Goal: Task Accomplishment & Management: Complete application form

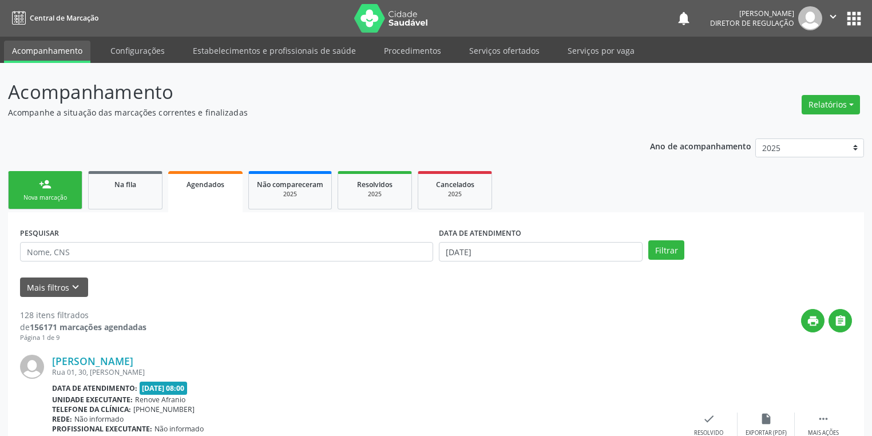
click at [53, 185] on link "person_add Nova marcação" at bounding box center [45, 190] width 74 height 38
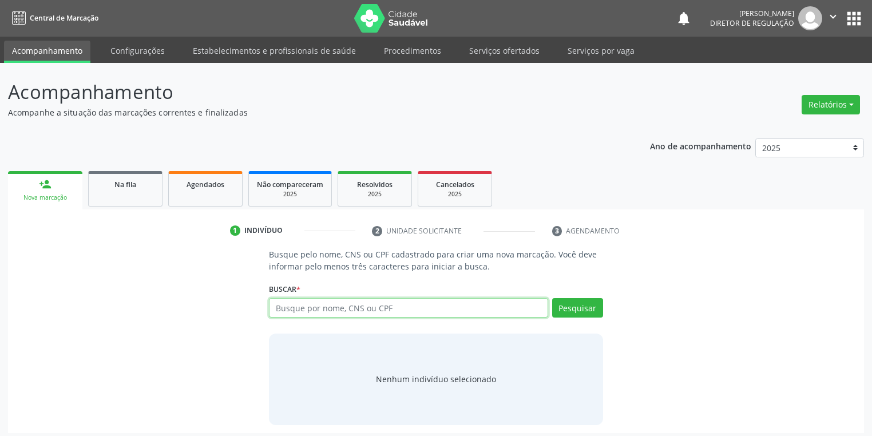
click at [296, 311] on input "text" at bounding box center [408, 307] width 279 height 19
type input "[PERSON_NAME]"
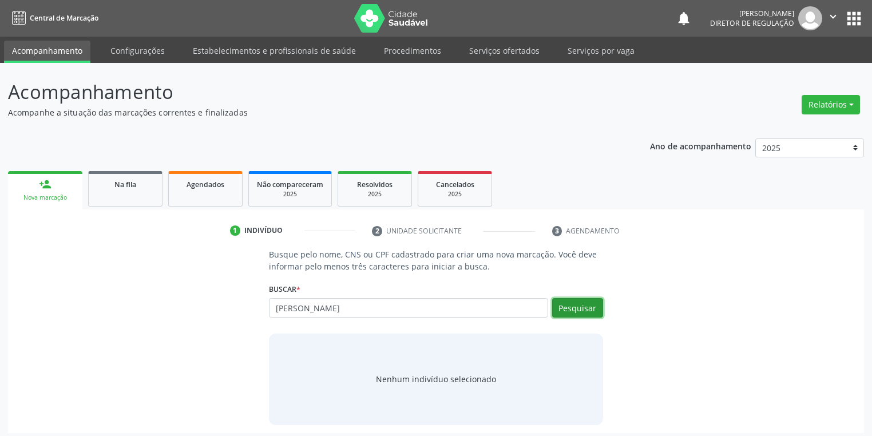
click at [567, 309] on button "Pesquisar" at bounding box center [577, 307] width 51 height 19
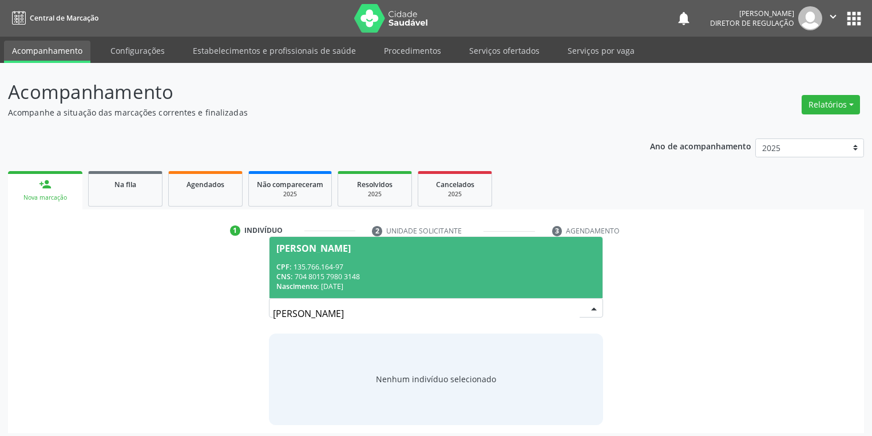
click at [336, 275] on div "CNS: 704 8015 7980 3148" at bounding box center [435, 277] width 319 height 10
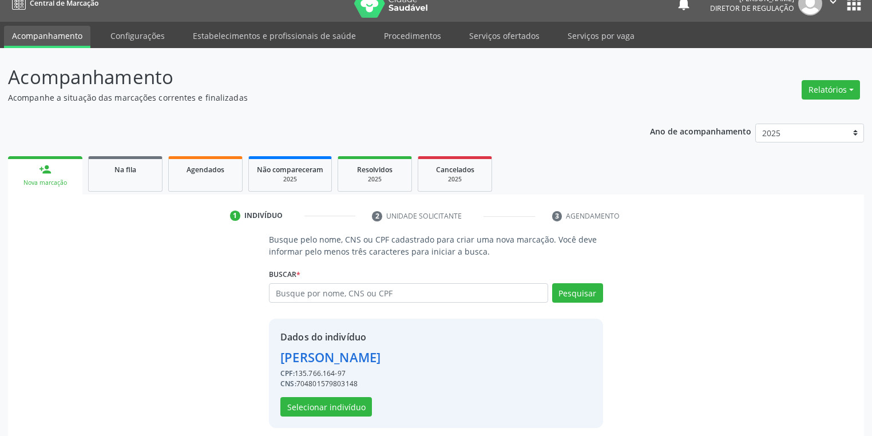
scroll to position [22, 0]
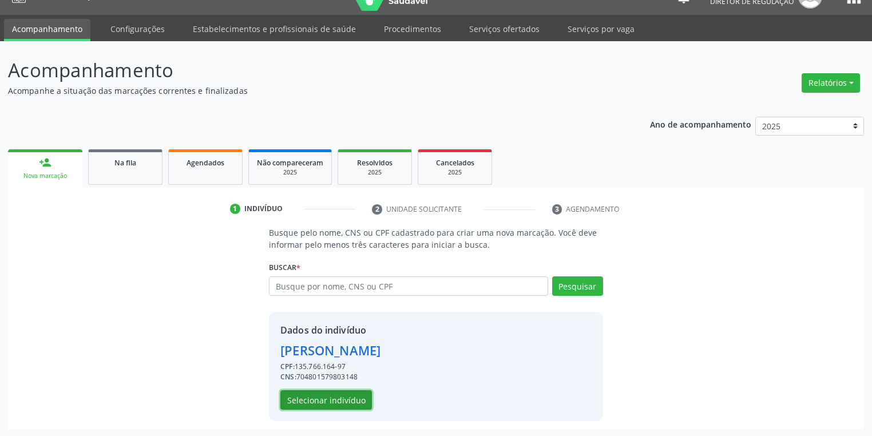
click at [304, 403] on button "Selecionar indivíduo" at bounding box center [326, 399] width 92 height 19
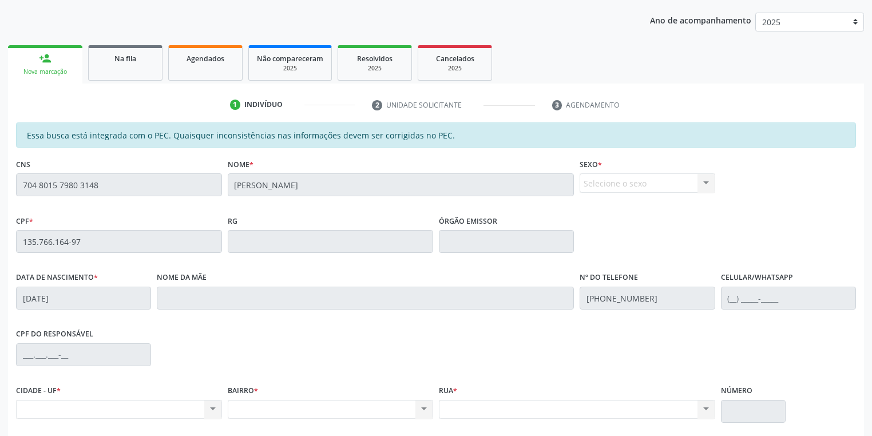
scroll to position [217, 0]
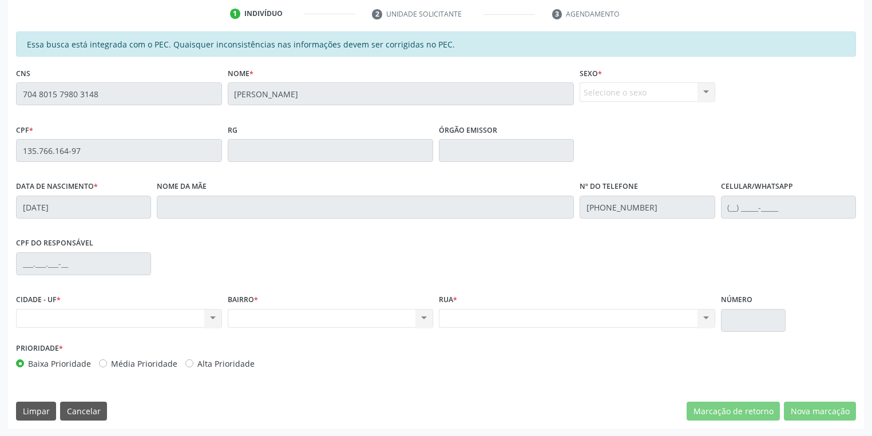
click at [0, 95] on div "Acompanhamento Acompanhe a situação das marcações correntes e finalizadas Relat…" at bounding box center [436, 141] width 872 height 590
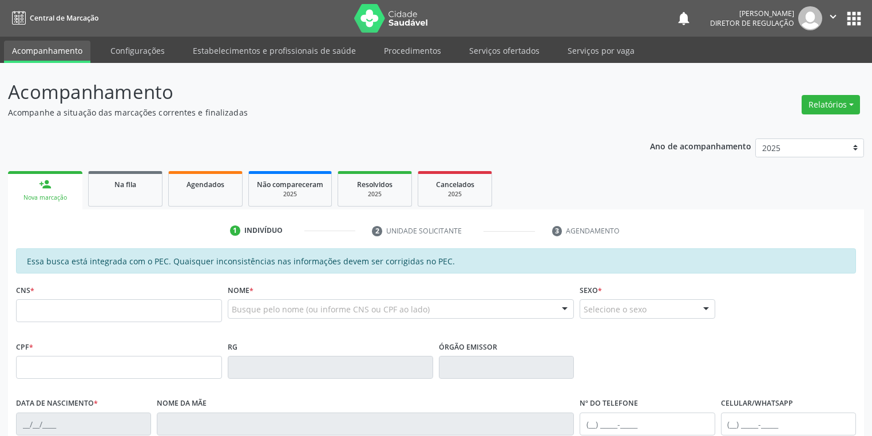
scroll to position [217, 0]
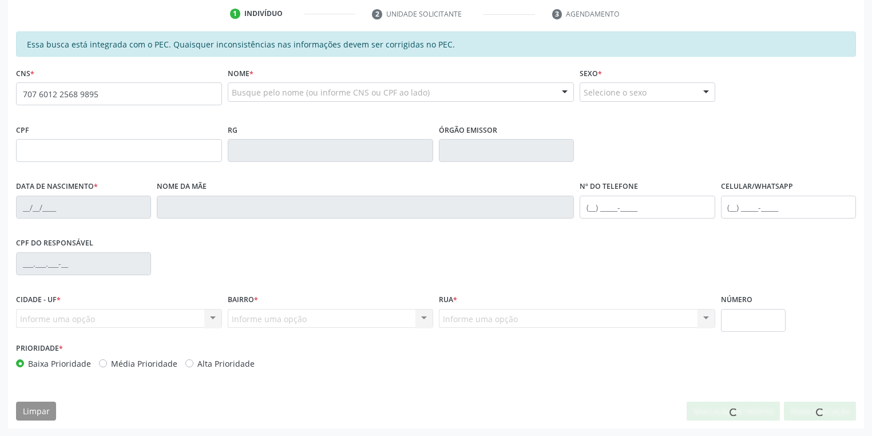
type input "707 6012 2568 9895"
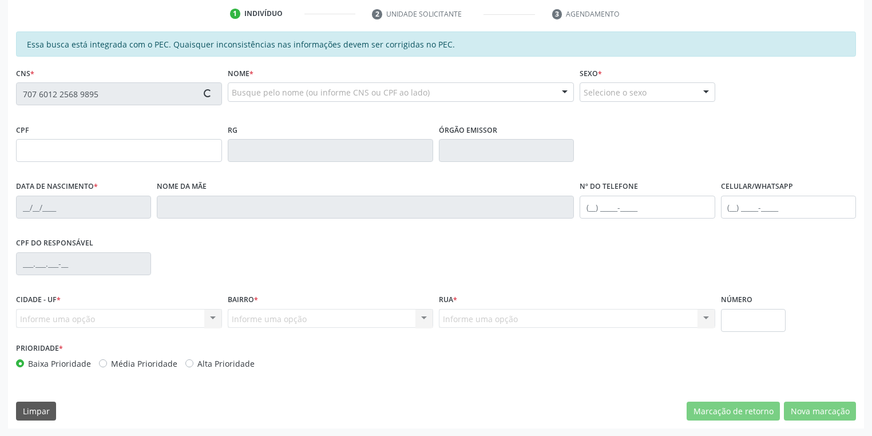
type input "131.818.464-90"
type input "02/07/2003"
type input "Joana Pereira Coelho da Silva"
type input "(87) 98871-9230"
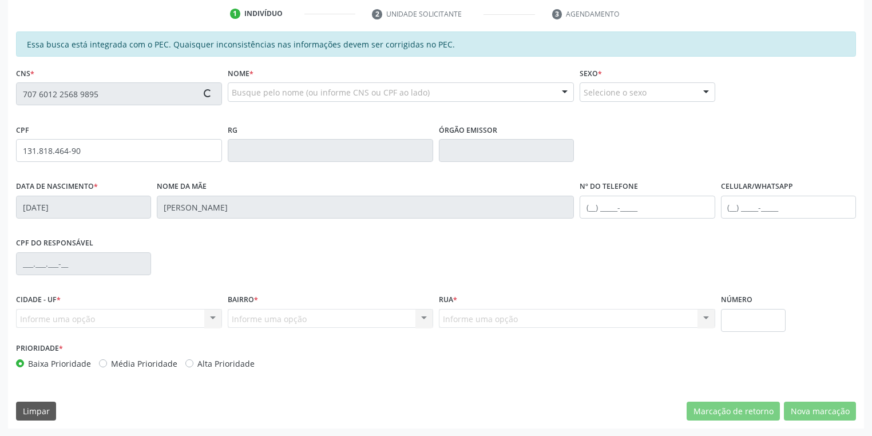
type input "S/N"
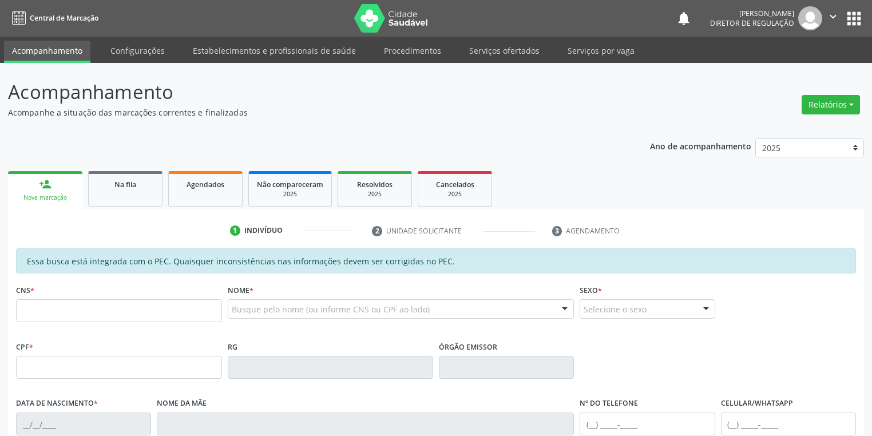
click at [53, 309] on input "text" at bounding box center [119, 310] width 206 height 23
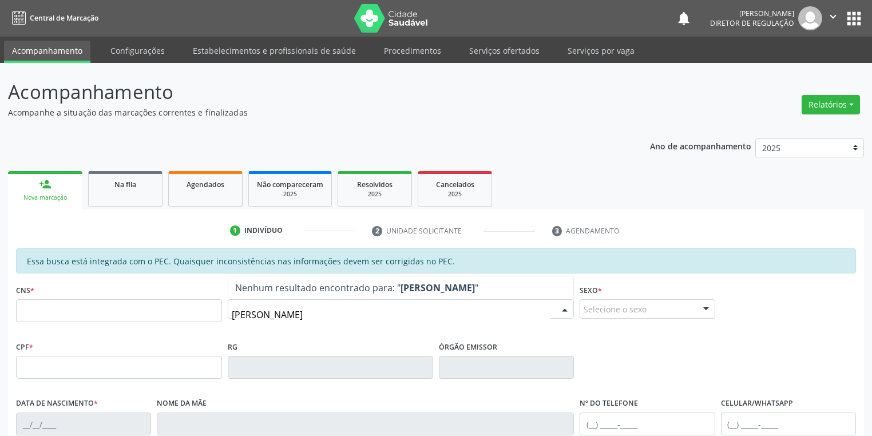
type input "[PERSON_NAME]"
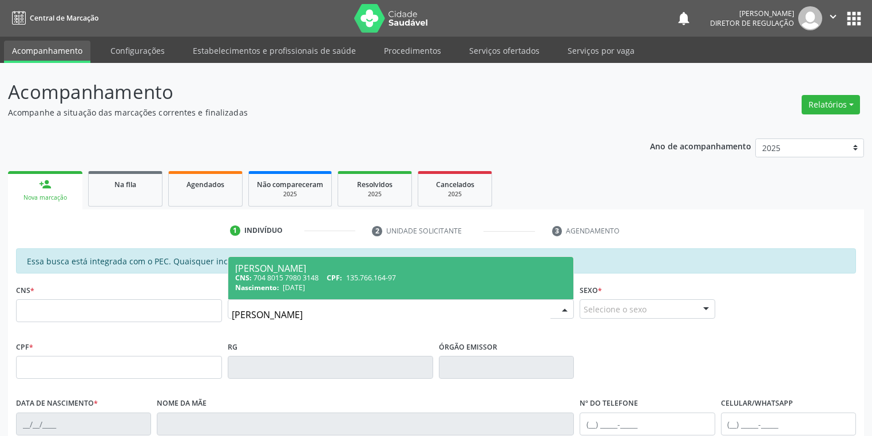
click at [285, 273] on div "CNS: 704 8015 7980 3148 CPF: 135.766.164-97" at bounding box center [401, 278] width 332 height 10
type input "704 8015 7980 3148"
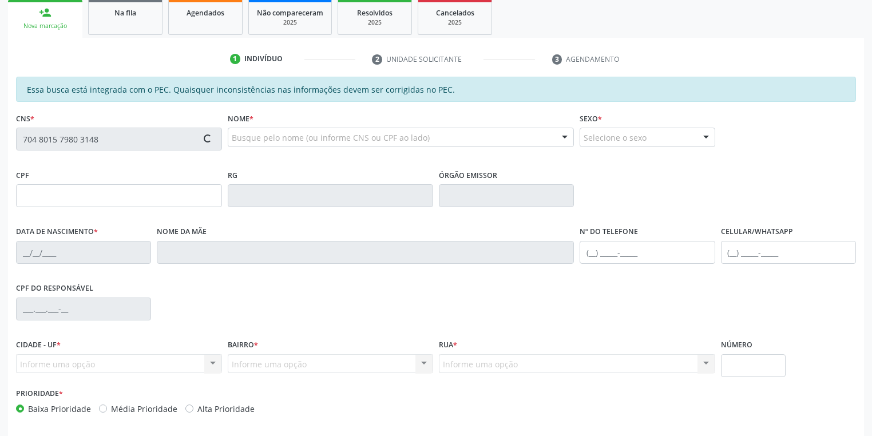
type input "135.766.164-97"
type input "[DATE]"
type input "[PERSON_NAME]"
type input "[PHONE_NUMBER]"
type input "S/N"
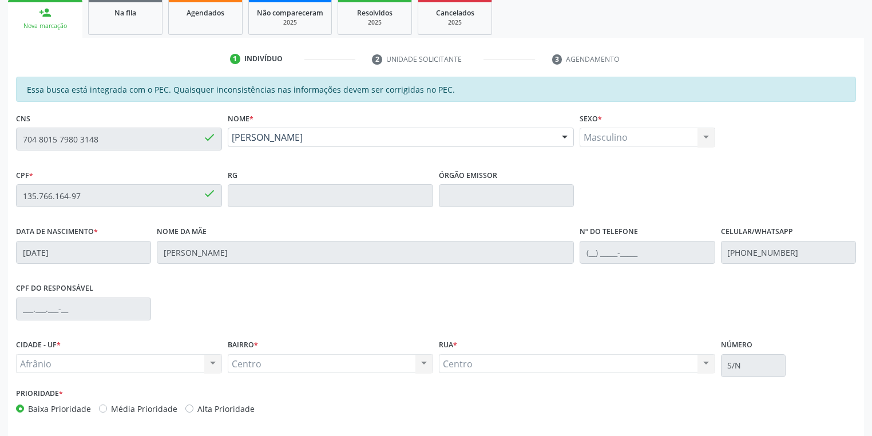
scroll to position [217, 0]
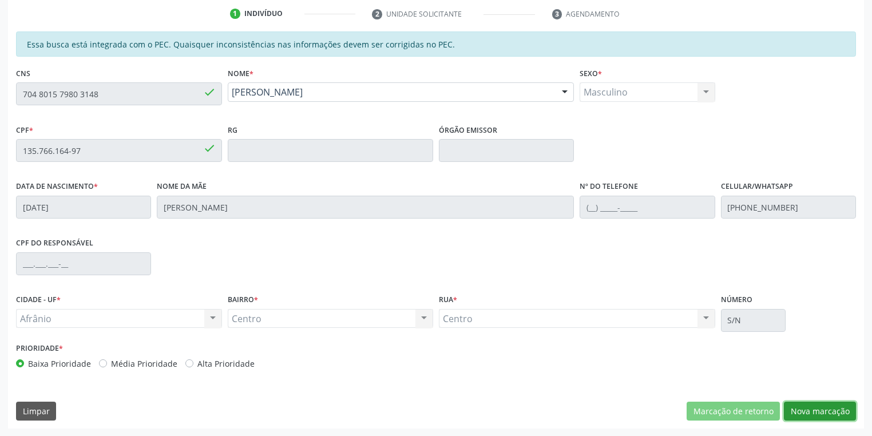
click at [812, 410] on button "Nova marcação" at bounding box center [820, 411] width 72 height 19
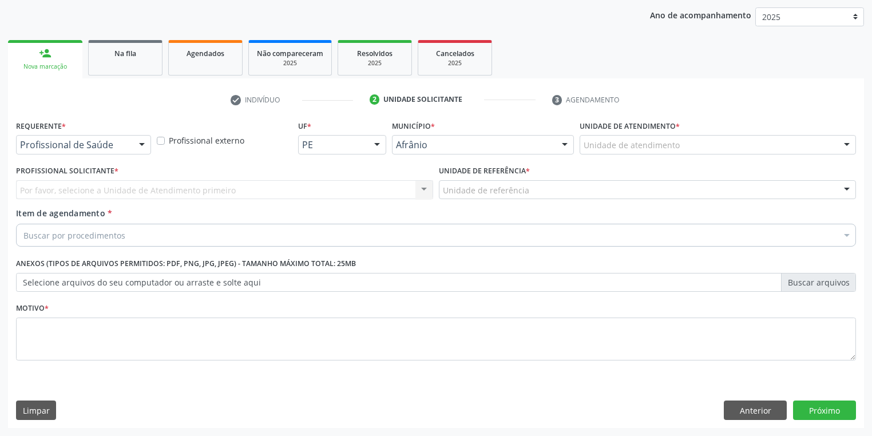
scroll to position [130, 0]
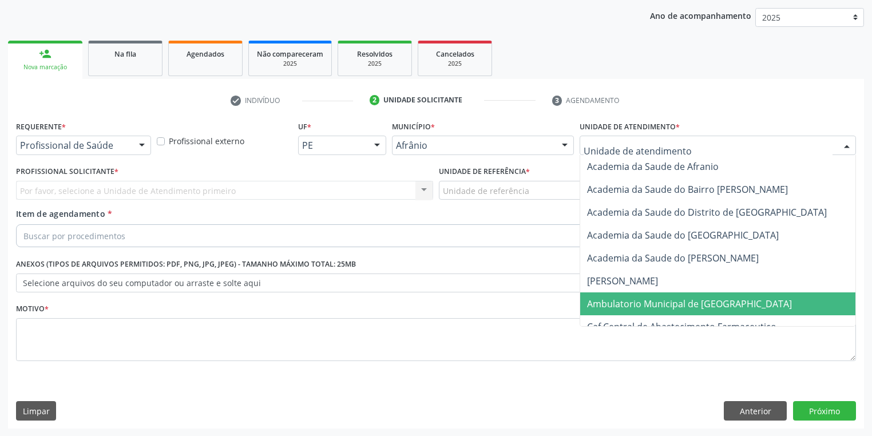
click at [630, 303] on span "Ambulatorio Municipal de [GEOGRAPHIC_DATA]" at bounding box center [689, 303] width 205 height 13
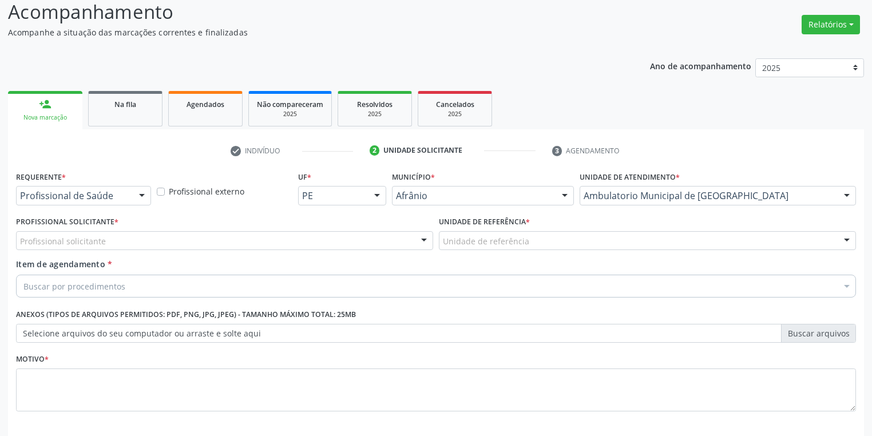
scroll to position [0, 0]
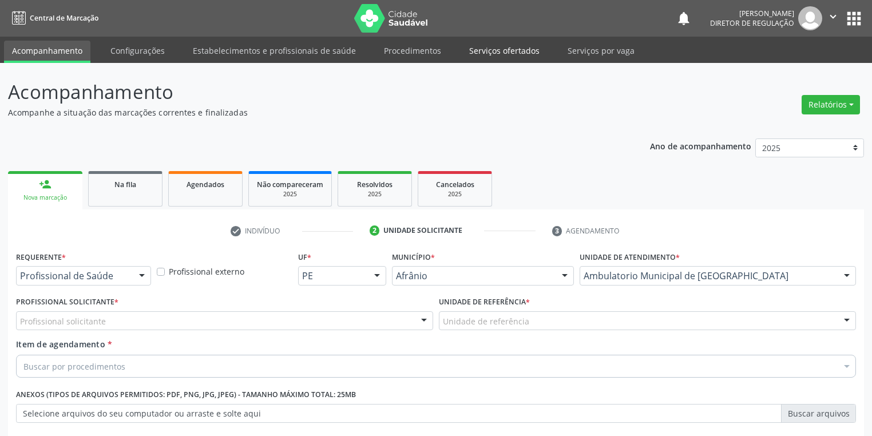
click at [494, 46] on link "Serviços ofertados" at bounding box center [504, 51] width 86 height 20
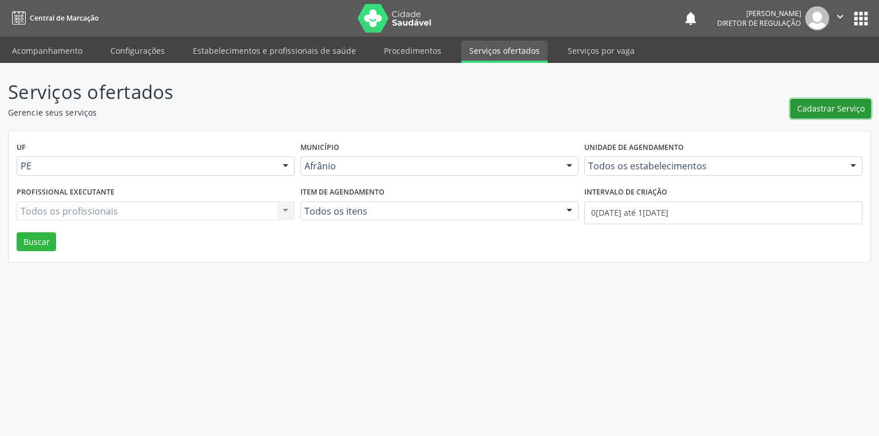
click at [820, 104] on span "Cadastrar Serviço" at bounding box center [831, 108] width 68 height 12
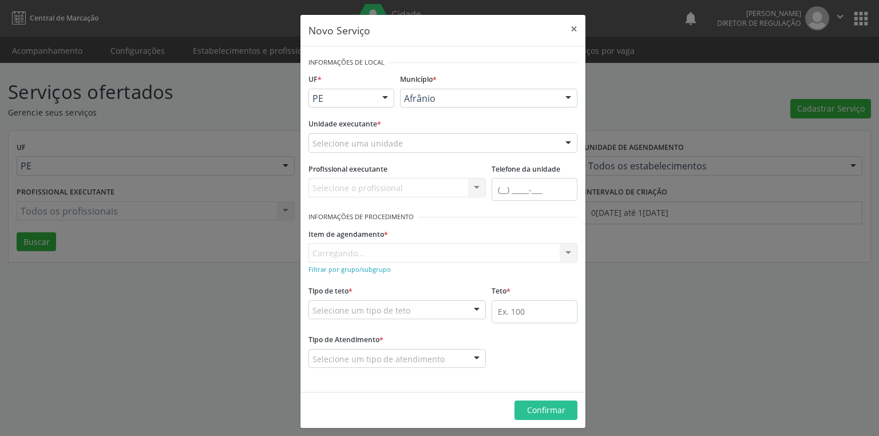
click at [440, 92] on div "Afrânio" at bounding box center [488, 98] width 177 height 19
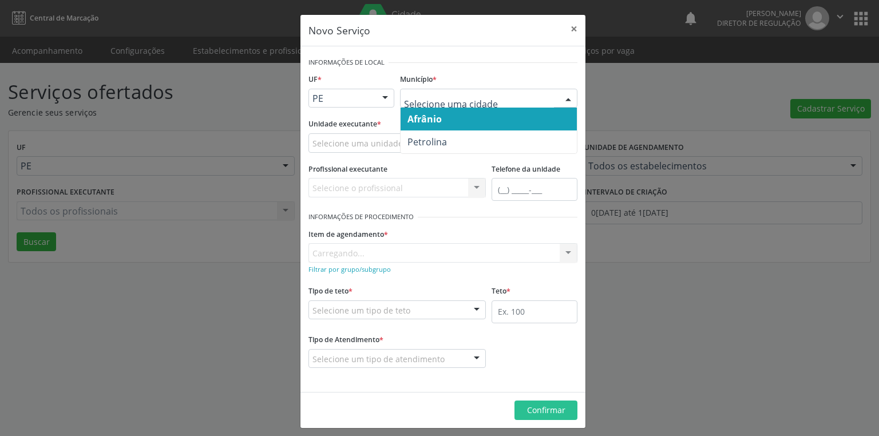
click at [430, 122] on span "Afrânio" at bounding box center [424, 119] width 34 height 13
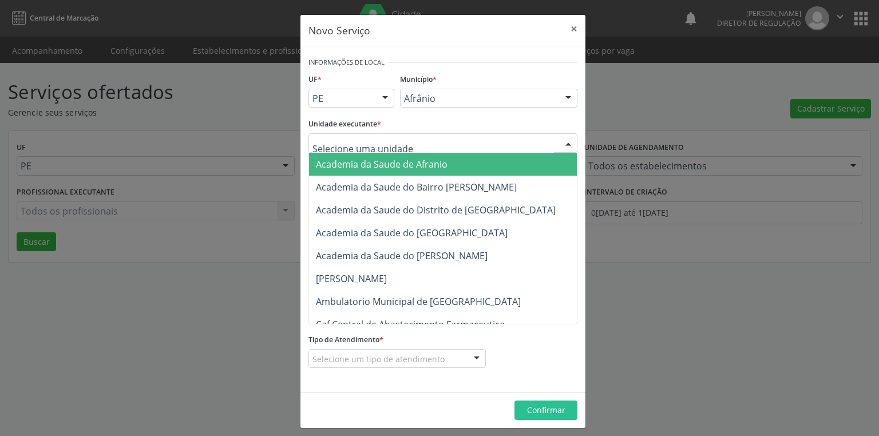
type input "A"
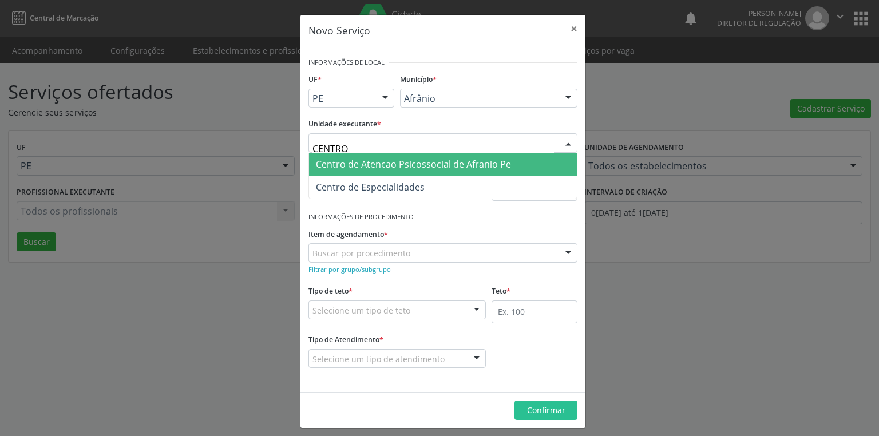
type input "CENTRO"
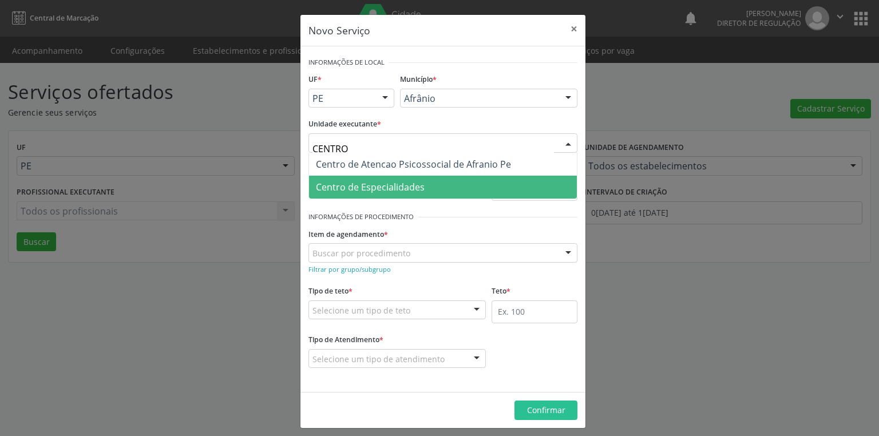
click at [367, 192] on span "Centro de Especialidades" at bounding box center [370, 187] width 109 height 13
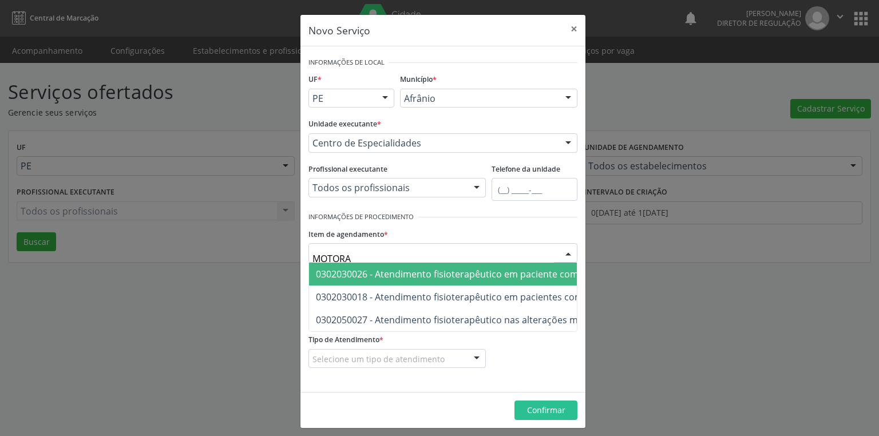
type input "MOTORA"
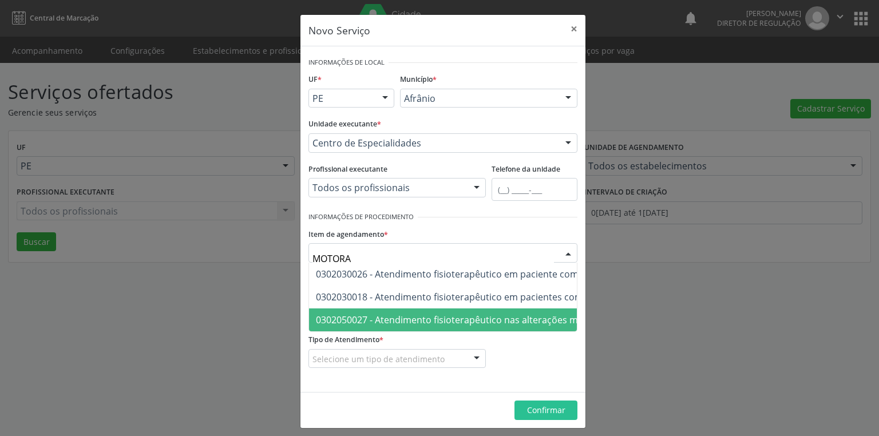
click at [371, 316] on span "0302050027 - Atendimento fisioterapêutico nas alterações motoras" at bounding box center [461, 319] width 291 height 13
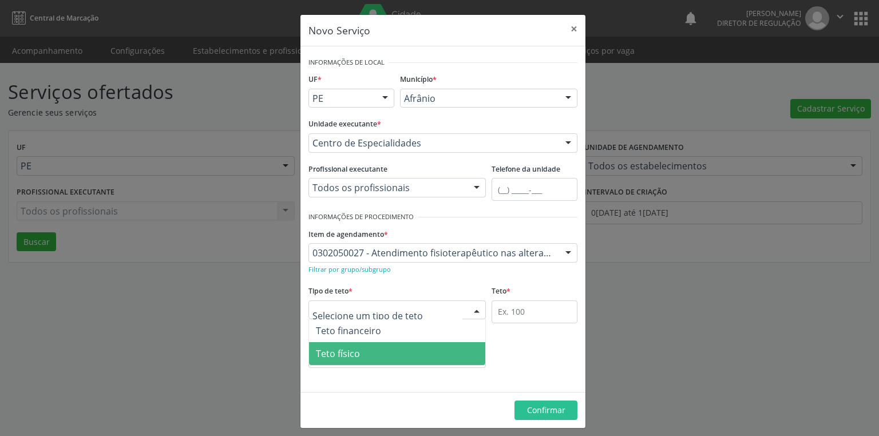
drag, startPoint x: 325, startPoint y: 352, endPoint x: 407, endPoint y: 332, distance: 84.2
click at [328, 352] on span "Teto físico" at bounding box center [338, 353] width 44 height 13
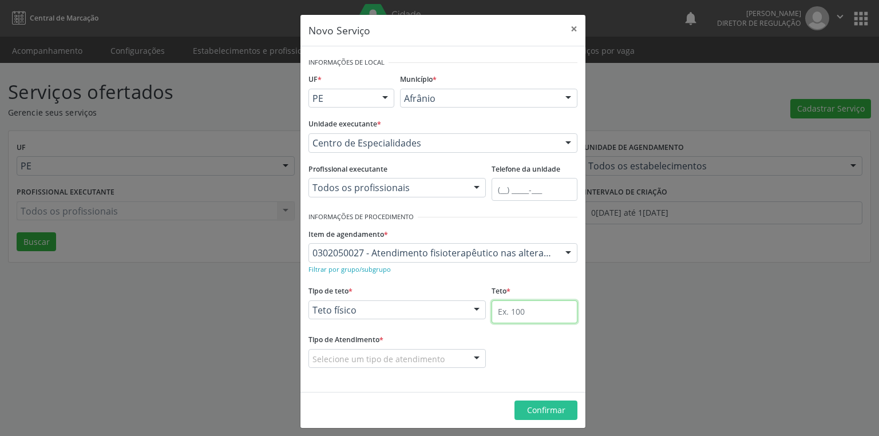
click at [491, 304] on input "text" at bounding box center [534, 311] width 86 height 23
type input "1"
click at [355, 367] on div "Selecione um tipo de atendimento Ordem de chegada Horário agendado Nenhum resul…" at bounding box center [396, 358] width 177 height 19
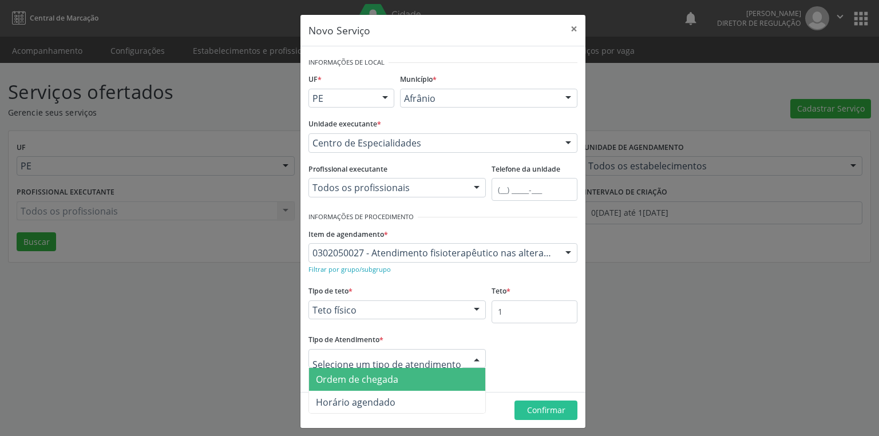
drag, startPoint x: 354, startPoint y: 378, endPoint x: 372, endPoint y: 386, distance: 19.5
click at [355, 380] on span "Ordem de chegada" at bounding box center [357, 379] width 82 height 13
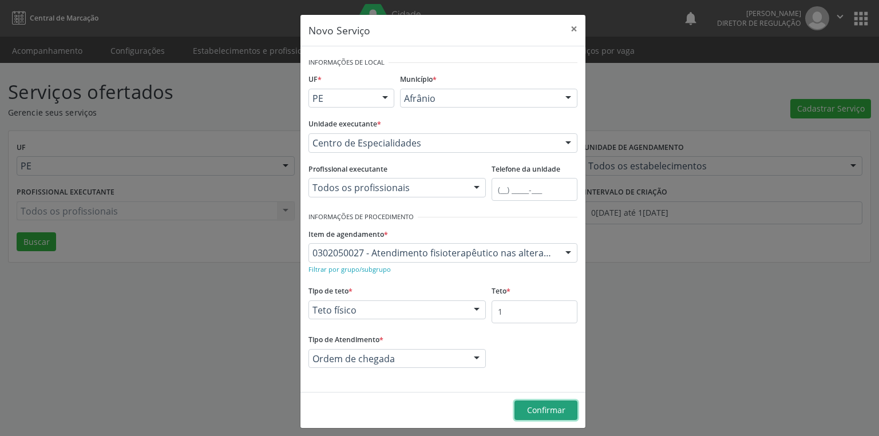
click at [527, 407] on span "Confirmar" at bounding box center [546, 409] width 38 height 11
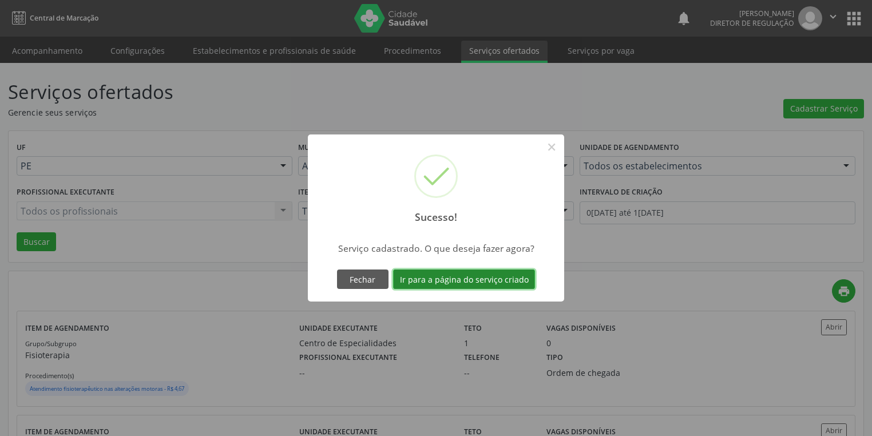
click at [468, 279] on button "Ir para a página do serviço criado" at bounding box center [464, 278] width 142 height 19
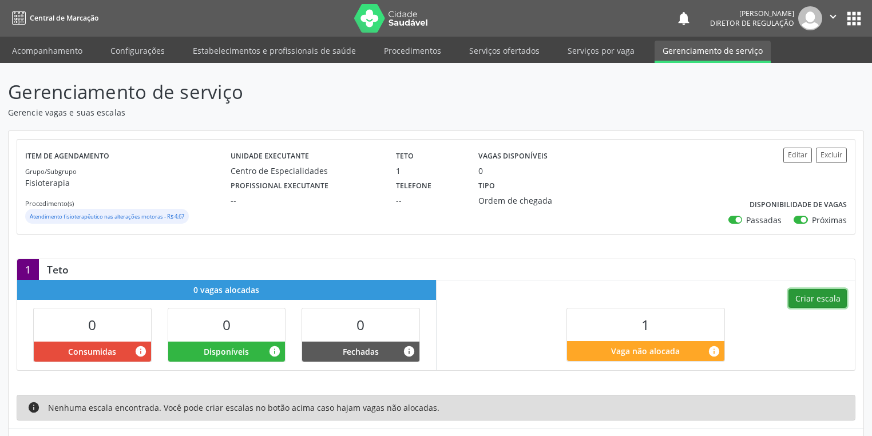
click at [816, 297] on button "Criar escala" at bounding box center [817, 298] width 58 height 19
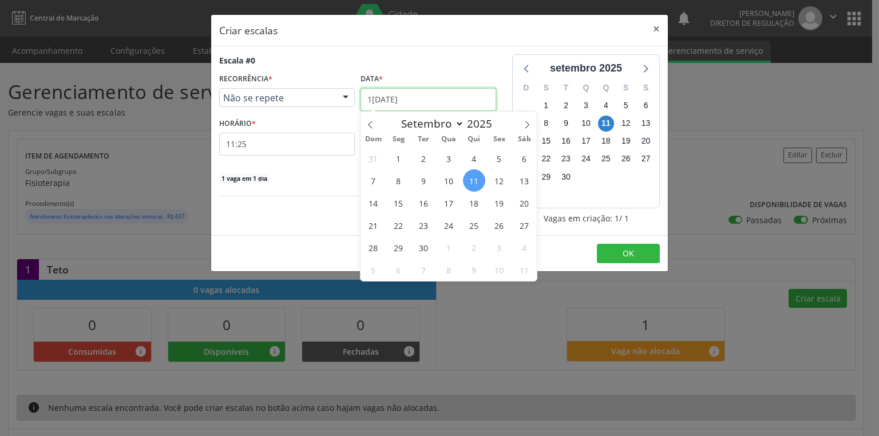
click at [388, 105] on input "1[DATE]" at bounding box center [428, 99] width 136 height 23
click at [448, 203] on span "17" at bounding box center [449, 203] width 22 height 22
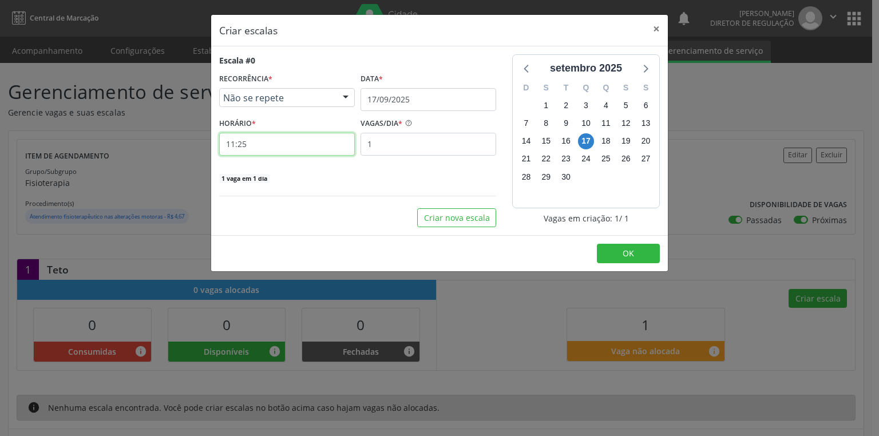
click at [259, 147] on input "11:25" at bounding box center [287, 144] width 136 height 23
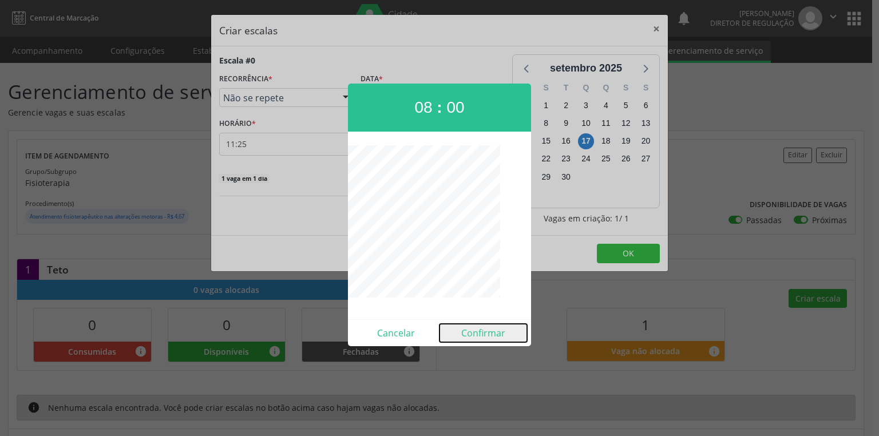
click at [478, 332] on button "Confirmar" at bounding box center [483, 333] width 88 height 18
type input "08:00"
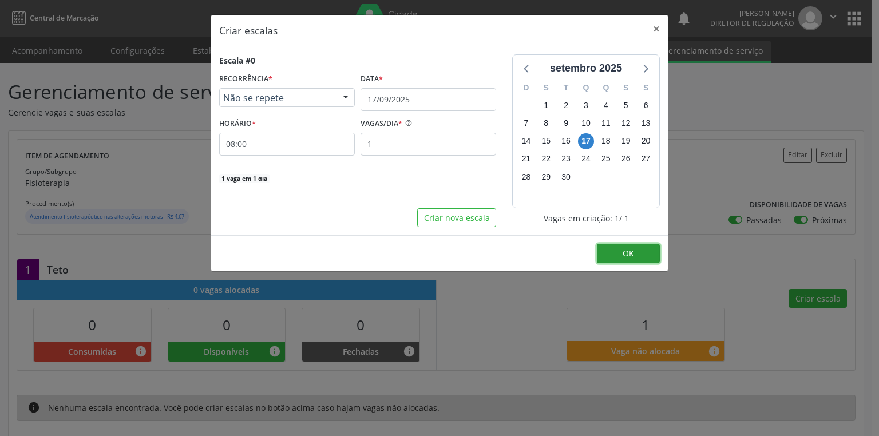
click at [617, 253] on button "OK" at bounding box center [628, 253] width 63 height 19
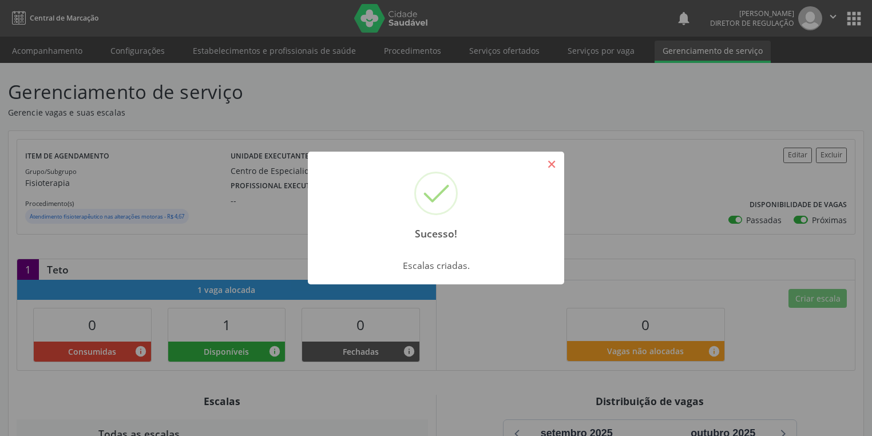
click at [551, 165] on button "×" at bounding box center [551, 163] width 19 height 19
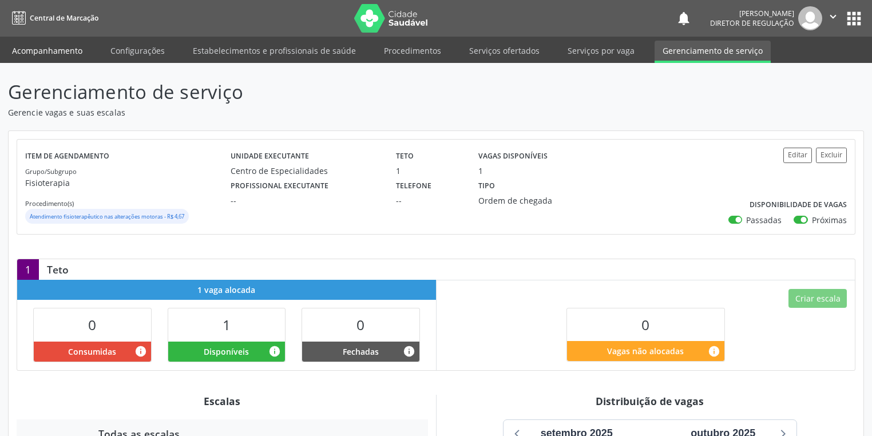
click at [49, 50] on link "Acompanhamento" at bounding box center [47, 51] width 86 height 20
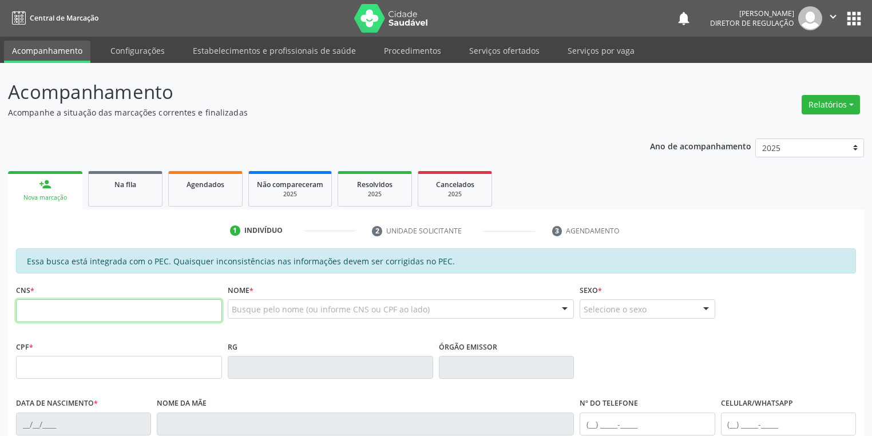
click at [78, 308] on input "text" at bounding box center [119, 310] width 206 height 23
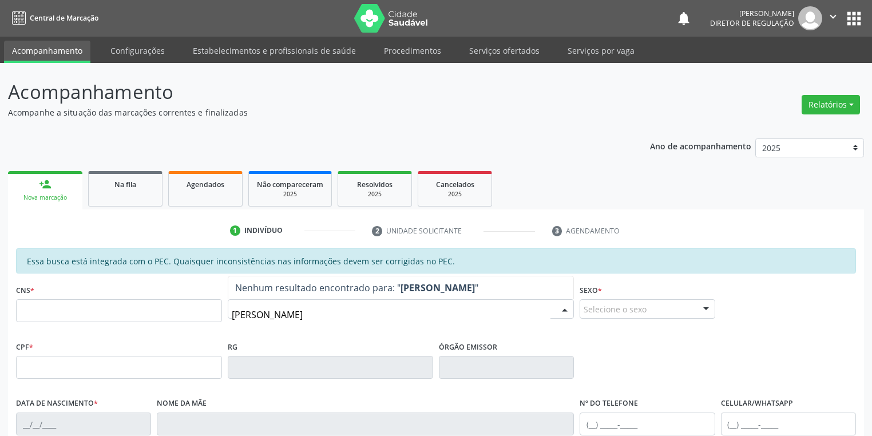
type input "[PERSON_NAME]"
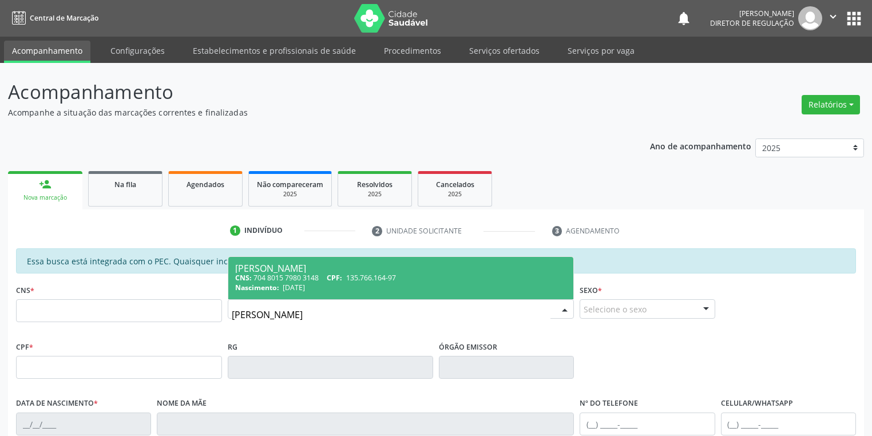
click at [328, 286] on div "Nascimento: 0[DATE]" at bounding box center [401, 288] width 332 height 10
type input "704 8015 7980 3148"
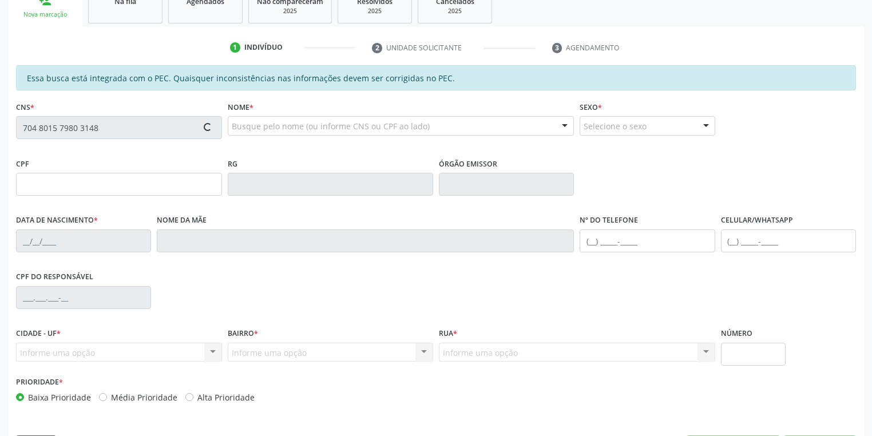
scroll to position [217, 0]
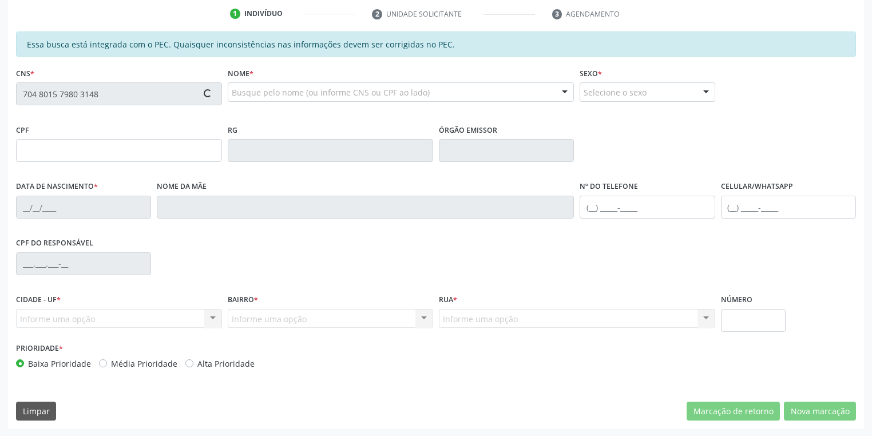
type input "135.766.164-97"
type input "[DATE]"
type input "[PERSON_NAME]"
type input "[PHONE_NUMBER]"
type input "S/N"
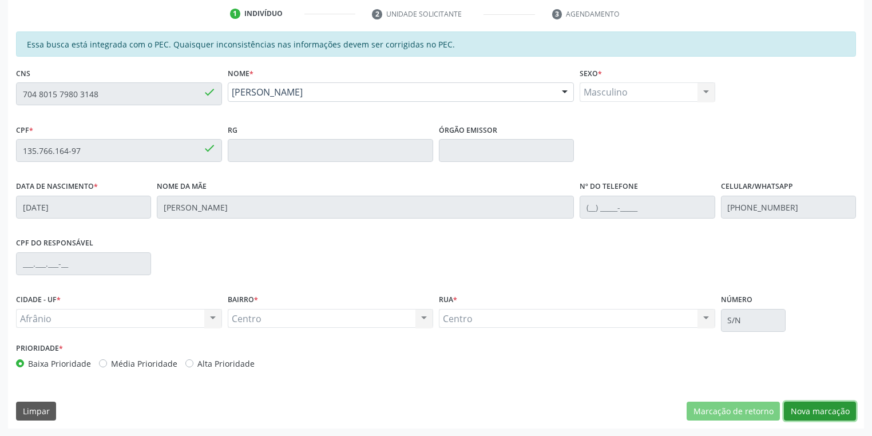
drag, startPoint x: 796, startPoint y: 408, endPoint x: 745, endPoint y: 393, distance: 53.0
click at [792, 408] on button "Nova marcação" at bounding box center [820, 411] width 72 height 19
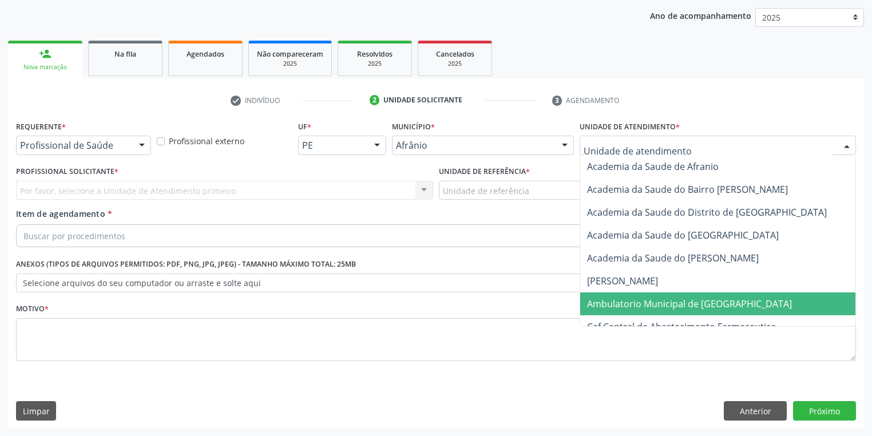
click at [621, 311] on span "Ambulatorio Municipal de [GEOGRAPHIC_DATA]" at bounding box center [719, 303] width 279 height 23
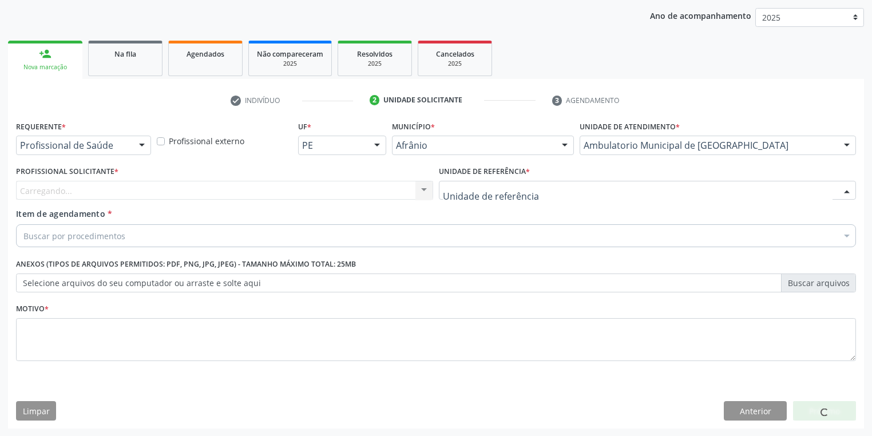
drag, startPoint x: 469, startPoint y: 188, endPoint x: 478, endPoint y: 249, distance: 61.2
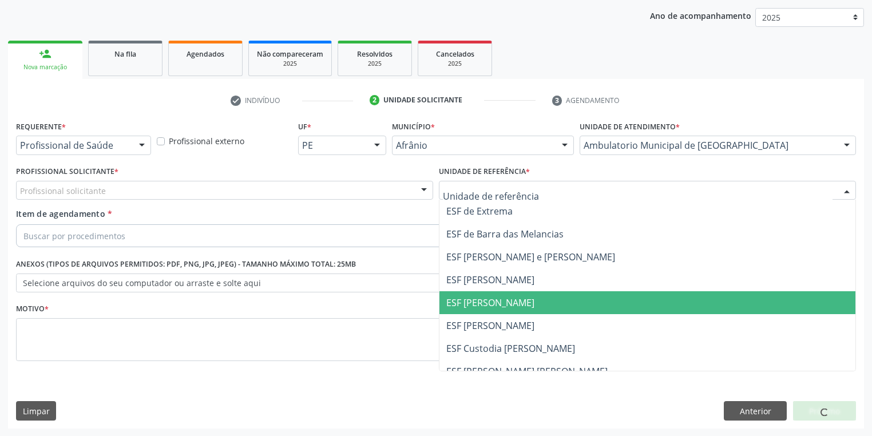
click at [478, 297] on span "ESF [PERSON_NAME]" at bounding box center [490, 302] width 88 height 13
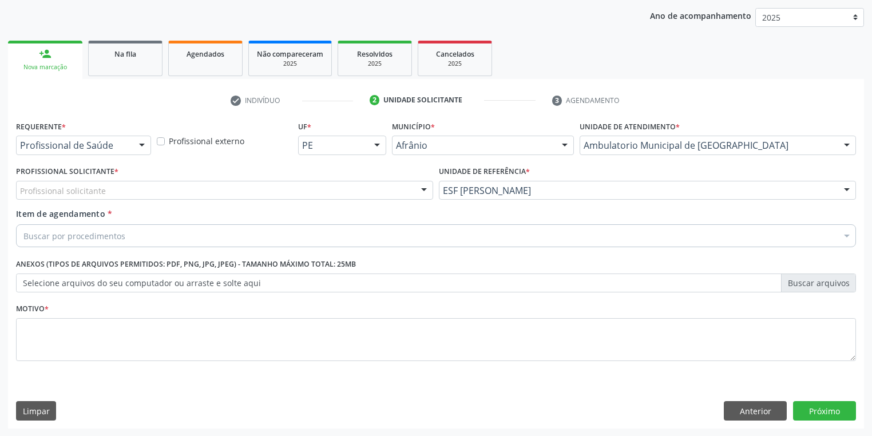
click at [108, 182] on div "Profissional solicitante" at bounding box center [224, 190] width 417 height 19
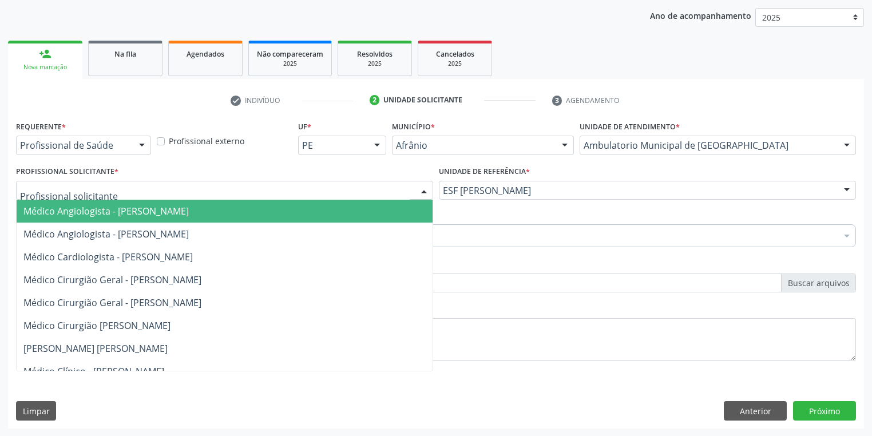
click at [118, 213] on span "Médico Angiologista - [PERSON_NAME]" at bounding box center [105, 211] width 165 height 13
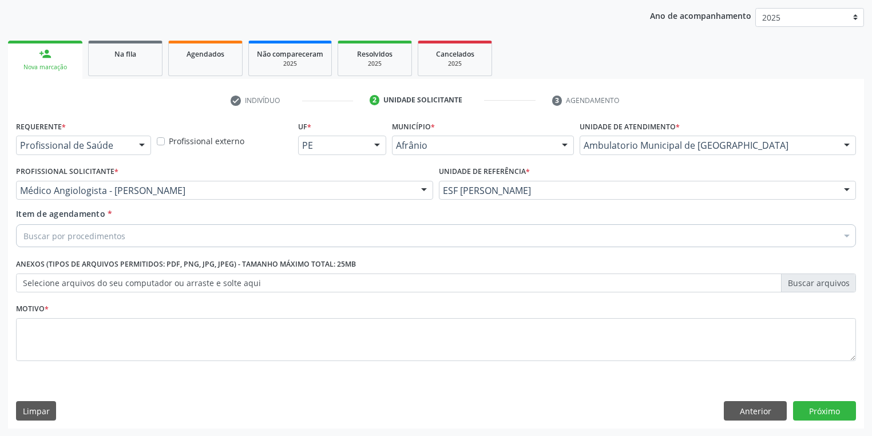
click at [121, 228] on div "Buscar por procedimentos" at bounding box center [436, 235] width 840 height 23
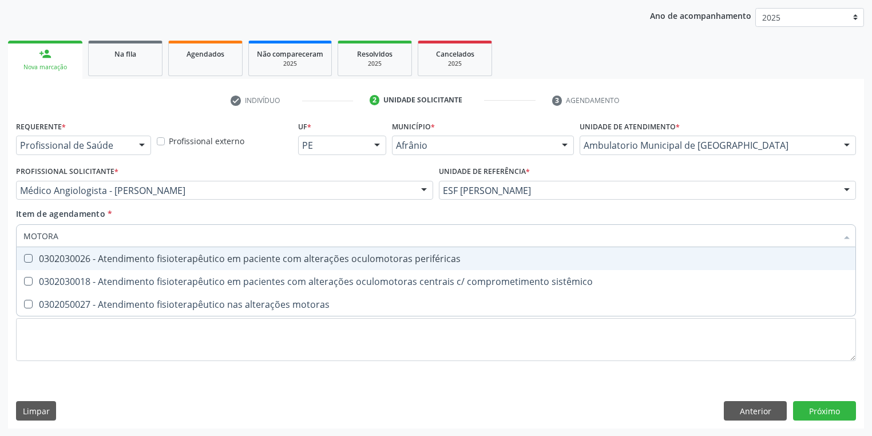
type input "MOTORA"
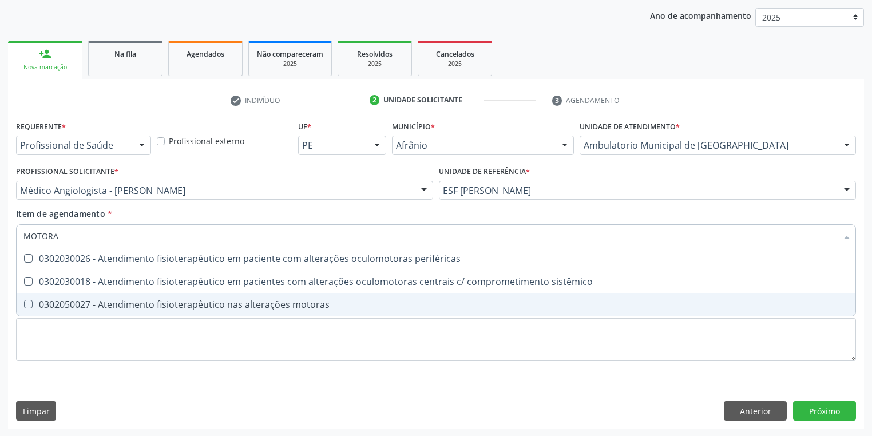
click at [129, 305] on div "0302050027 - Atendimento fisioterapêutico nas alterações motoras" at bounding box center [435, 304] width 825 height 9
checkbox motoras "true"
click at [66, 336] on div "Requerente * Profissional de Saúde Profissional de Saúde Paciente Nenhum result…" at bounding box center [436, 247] width 840 height 259
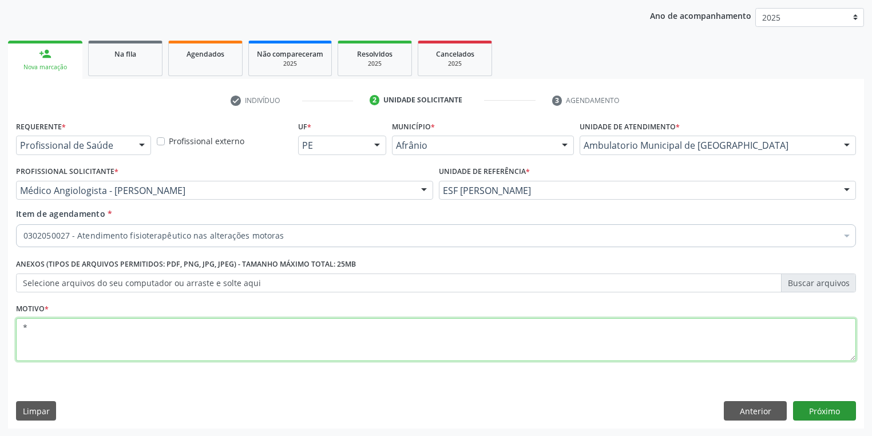
type textarea "*"
click at [793, 404] on button "Próximo" at bounding box center [824, 410] width 63 height 19
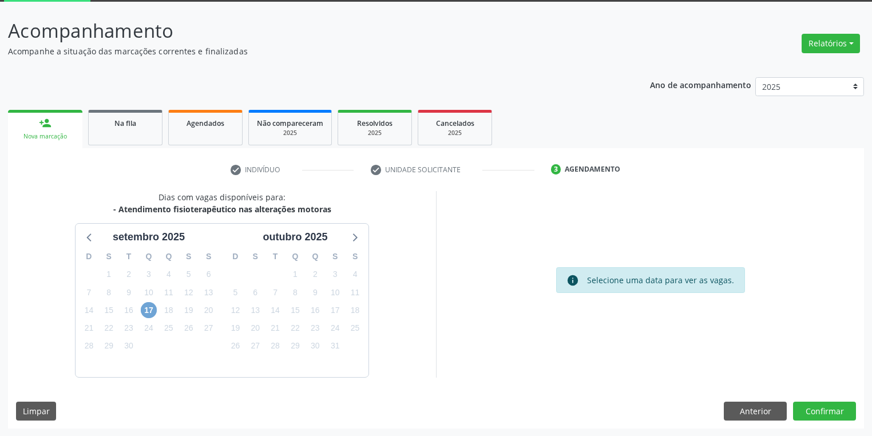
click at [146, 311] on span "17" at bounding box center [149, 310] width 16 height 16
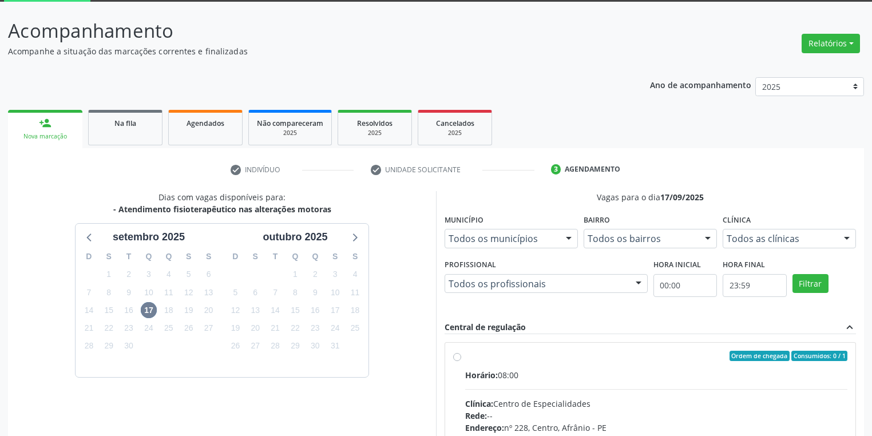
click at [461, 361] on input "Ordem de chegada Consumidos: 0 / 1 Horário: 08:00 Clínica: Centro de Especialid…" at bounding box center [457, 356] width 8 height 10
radio input "true"
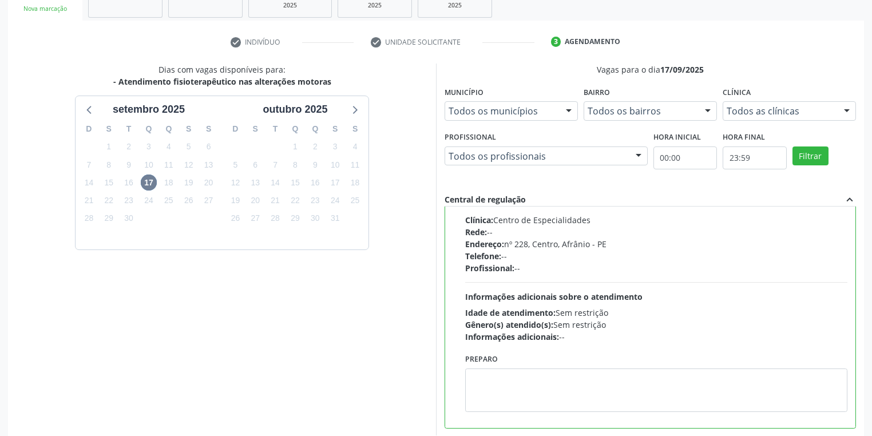
scroll to position [247, 0]
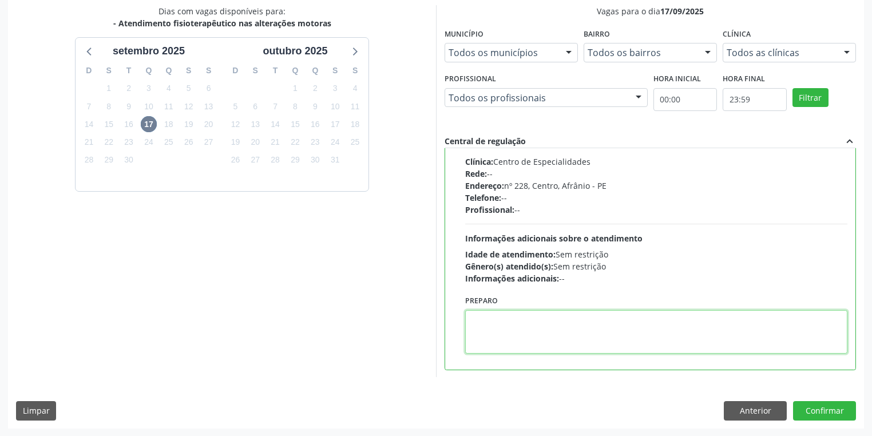
click at [573, 316] on textarea at bounding box center [656, 331] width 382 height 43
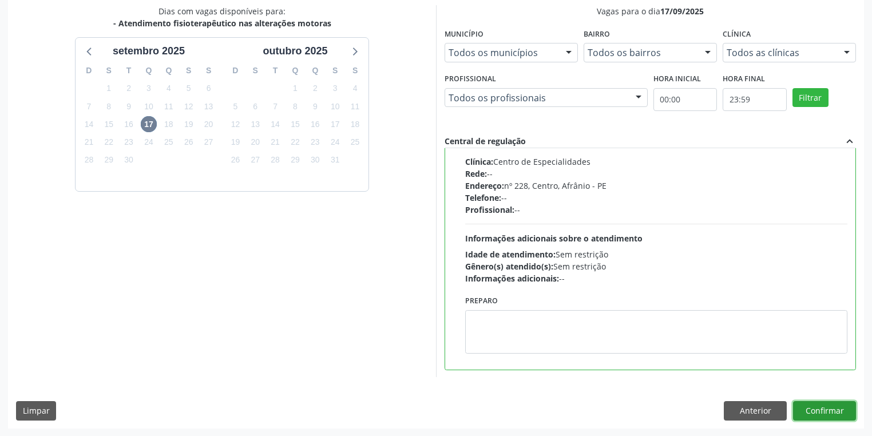
click at [829, 412] on button "Confirmar" at bounding box center [824, 410] width 63 height 19
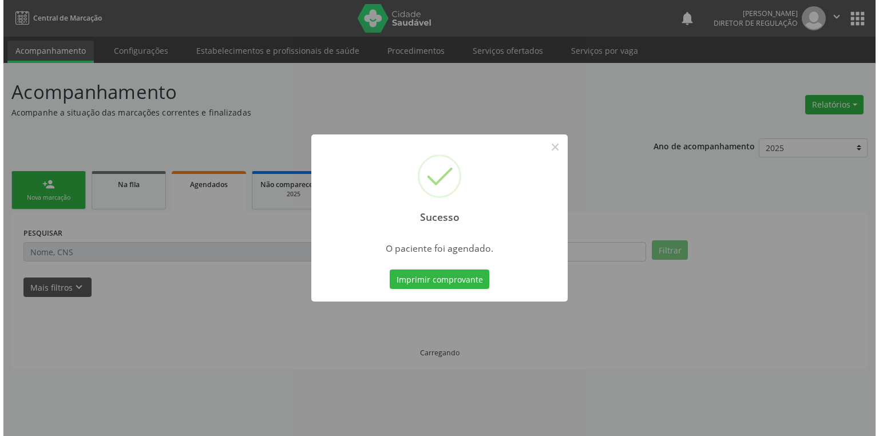
scroll to position [0, 0]
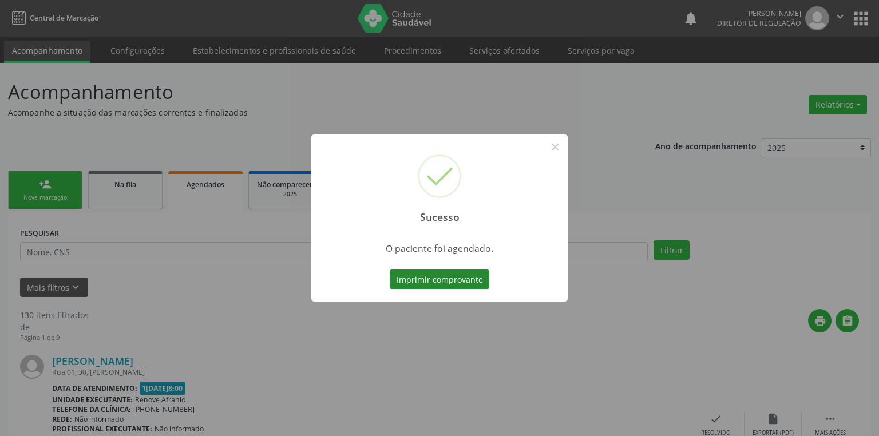
click at [430, 281] on button "Imprimir comprovante" at bounding box center [440, 278] width 100 height 19
